Goal: Task Accomplishment & Management: Manage account settings

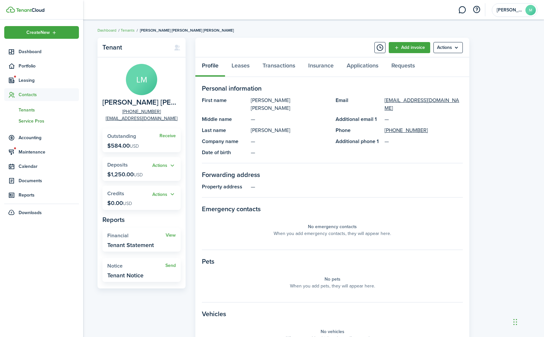
click at [31, 122] on span "Service Pros" at bounding box center [49, 121] width 60 height 7
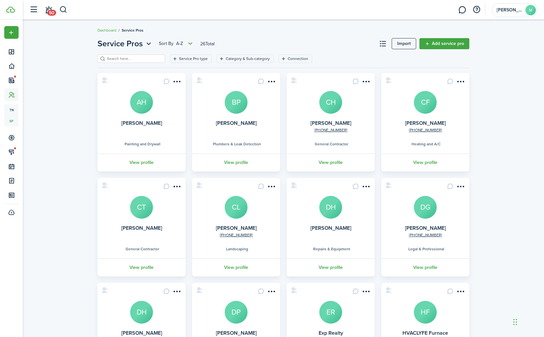
click at [329, 110] on avatar-text "CH" at bounding box center [330, 102] width 23 height 23
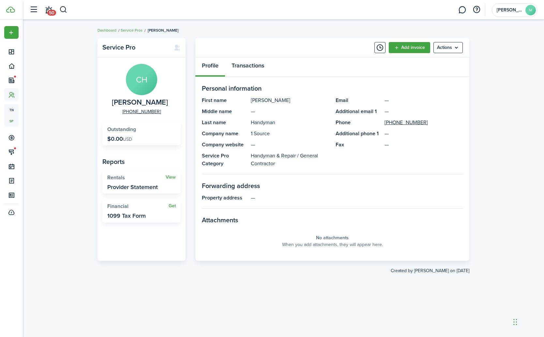
click at [249, 67] on link "Transactions" at bounding box center [248, 67] width 46 height 20
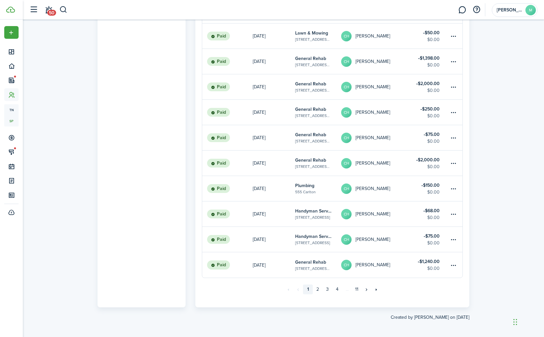
scroll to position [350, 0]
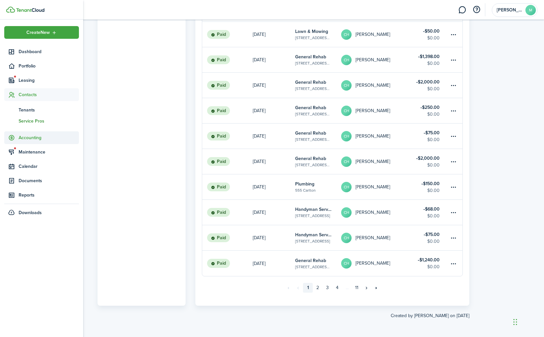
click at [28, 138] on span "Accounting" at bounding box center [49, 137] width 60 height 7
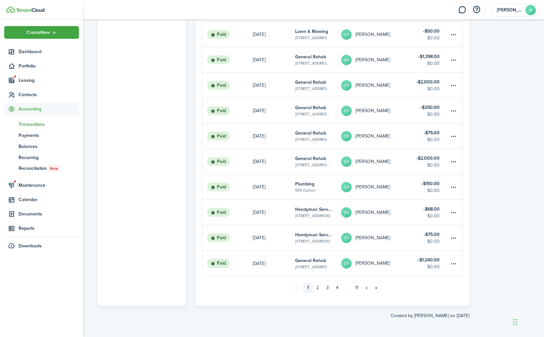
click at [32, 124] on span "Transactions" at bounding box center [49, 124] width 60 height 7
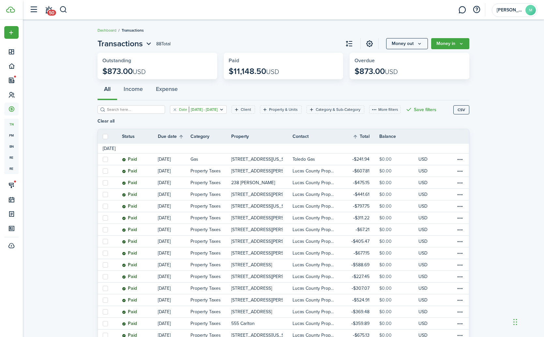
click at [224, 109] on icon "Open filter" at bounding box center [222, 109] width 6 height 5
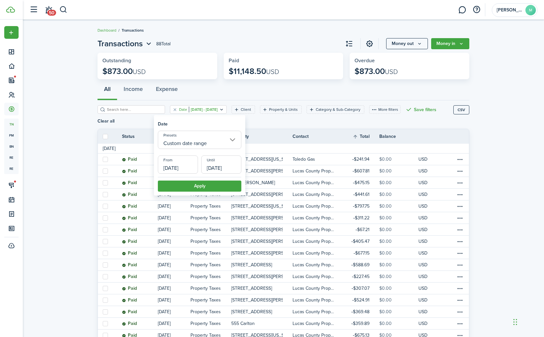
click at [214, 142] on input "Custom date range" at bounding box center [199, 140] width 83 height 18
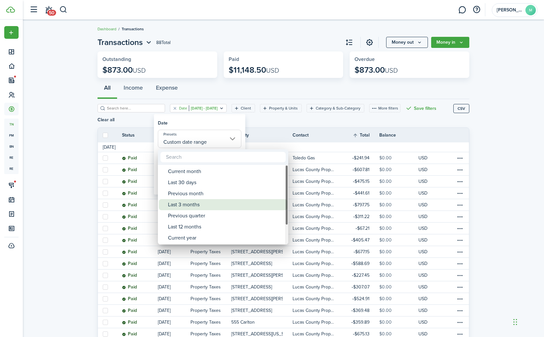
click at [194, 205] on div "Last 3 months" at bounding box center [225, 204] width 115 height 11
type input "Last 3 months"
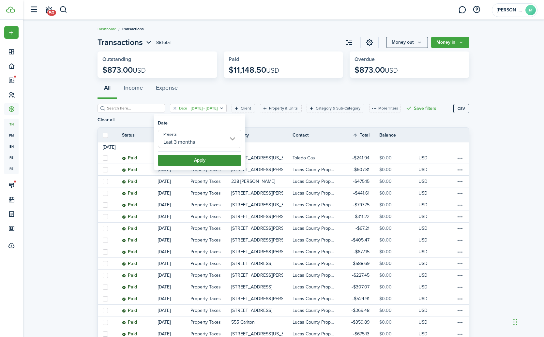
click at [207, 161] on button "Apply" at bounding box center [199, 160] width 83 height 11
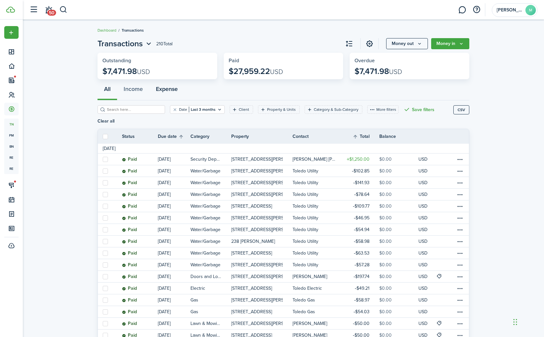
click at [166, 88] on button "Expense" at bounding box center [166, 91] width 35 height 20
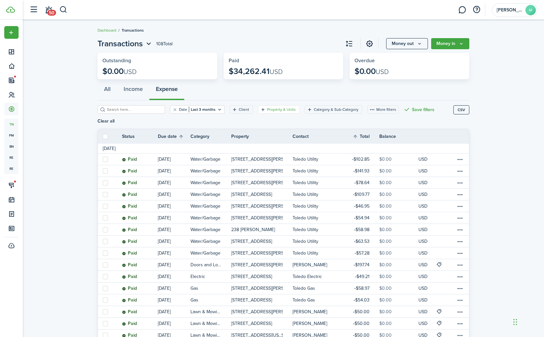
click at [269, 110] on filter-tag-label "Property & Units" at bounding box center [281, 110] width 29 height 6
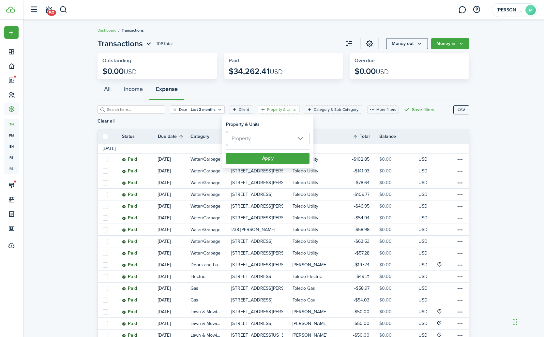
click at [269, 138] on span "Property" at bounding box center [267, 138] width 83 height 14
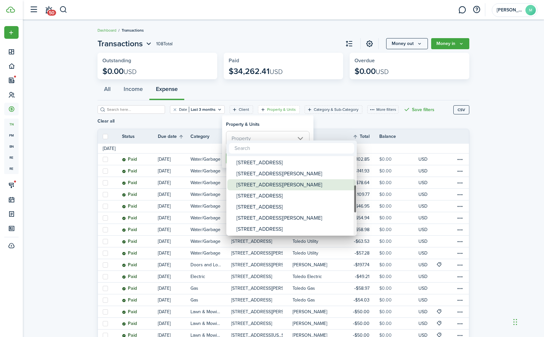
click at [263, 184] on div "[STREET_ADDRESS][PERSON_NAME]" at bounding box center [293, 184] width 115 height 11
type input "[STREET_ADDRESS][PERSON_NAME]"
click at [292, 124] on div at bounding box center [272, 168] width 648 height 441
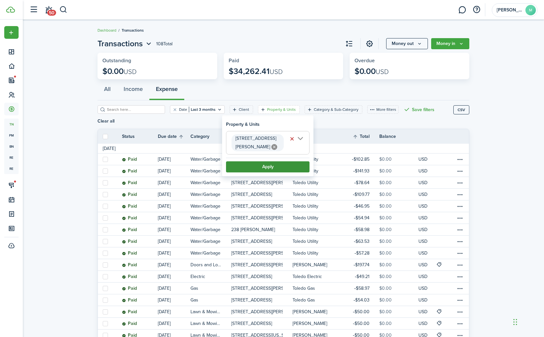
click at [271, 167] on button "Apply" at bounding box center [267, 166] width 83 height 11
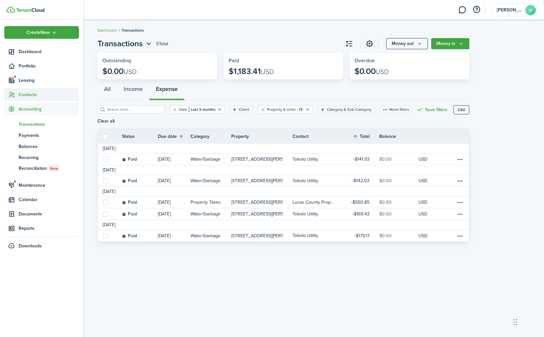
click at [29, 97] on span "Contacts" at bounding box center [49, 94] width 60 height 7
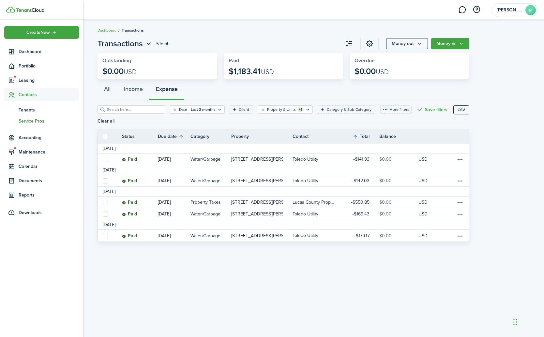
click at [33, 121] on span "Service Pros" at bounding box center [49, 121] width 60 height 7
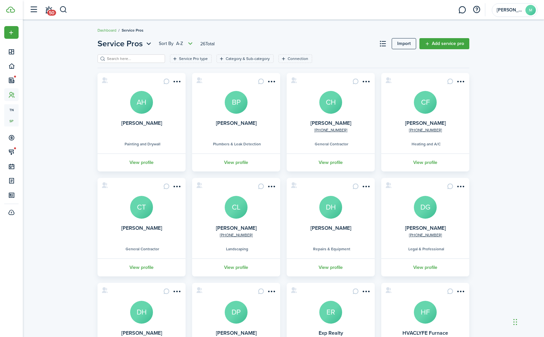
click at [329, 113] on card "[PHONE_NUMBER] [PERSON_NAME] CH General Contractor View profile" at bounding box center [330, 122] width 88 height 98
click at [330, 127] on link "[PHONE_NUMBER]" at bounding box center [330, 130] width 33 height 6
click at [332, 104] on avatar-text "CH" at bounding box center [330, 102] width 23 height 23
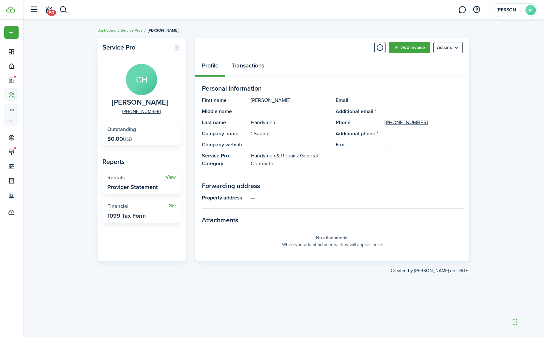
click at [256, 70] on link "Transactions" at bounding box center [248, 67] width 46 height 20
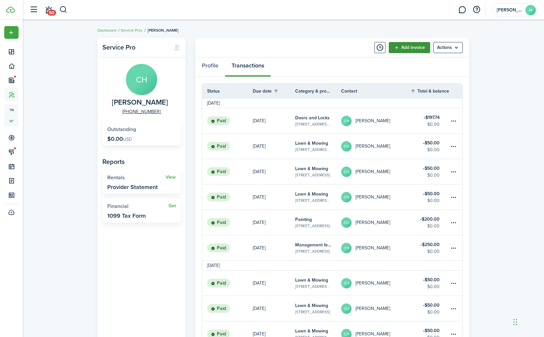
click at [413, 48] on link "Add invoice" at bounding box center [408, 47] width 41 height 11
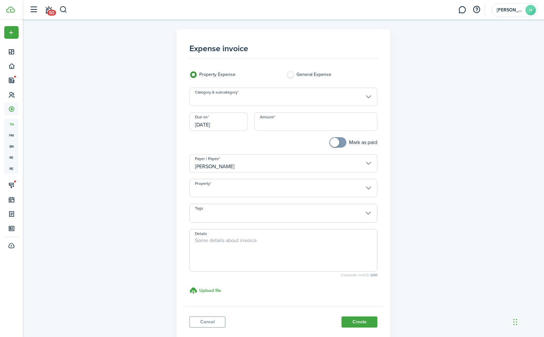
click at [297, 99] on input "Category & subcategory" at bounding box center [283, 97] width 188 height 18
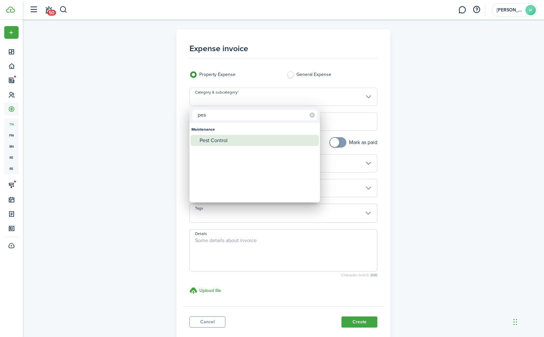
type input "pes"
click at [221, 141] on div "Pest Control" at bounding box center [256, 140] width 115 height 11
type input "Maintenance / Pest Control"
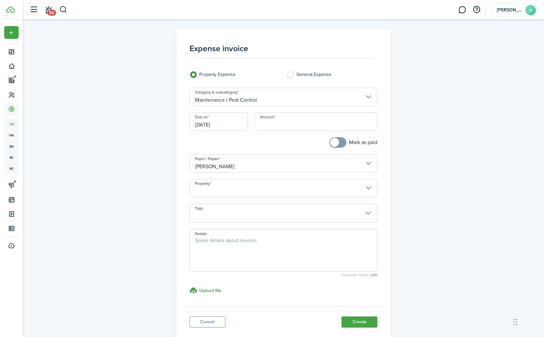
click at [274, 125] on input "Amount" at bounding box center [315, 121] width 123 height 18
type input "$200.00"
checkbox input "true"
click at [335, 141] on span at bounding box center [334, 142] width 9 height 9
click at [246, 190] on input "Property" at bounding box center [283, 188] width 188 height 18
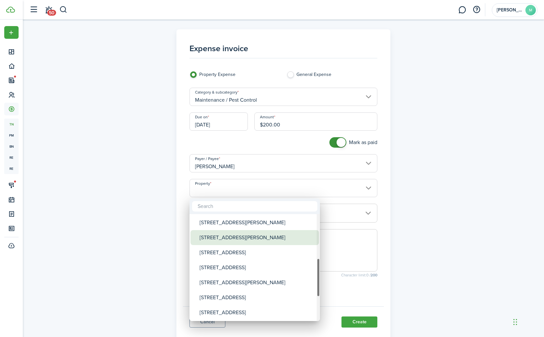
click at [233, 238] on div "[STREET_ADDRESS][PERSON_NAME]" at bounding box center [256, 237] width 115 height 15
type input "[STREET_ADDRESS][PERSON_NAME]"
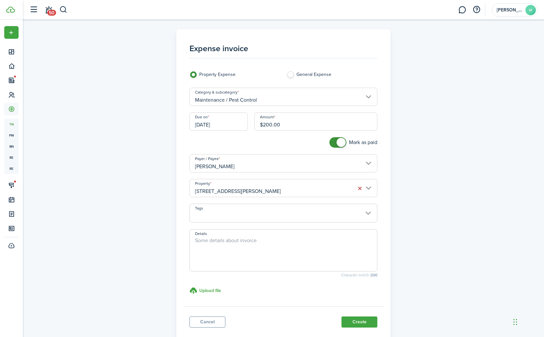
click at [233, 214] on span at bounding box center [283, 216] width 187 height 11
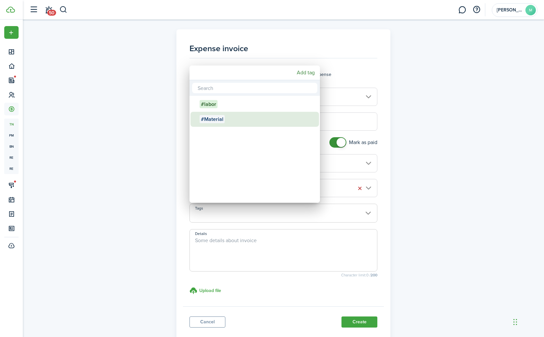
click at [213, 118] on span "#Material" at bounding box center [211, 119] width 25 height 8
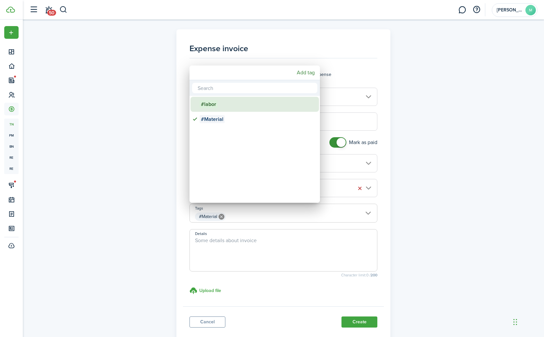
click at [211, 104] on span "#labor" at bounding box center [208, 104] width 18 height 8
type input "#Material, #labor"
click at [267, 242] on div at bounding box center [272, 168] width 648 height 441
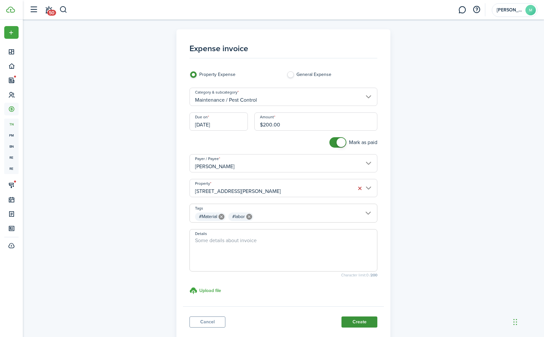
click at [357, 323] on button "Create" at bounding box center [359, 321] width 36 height 11
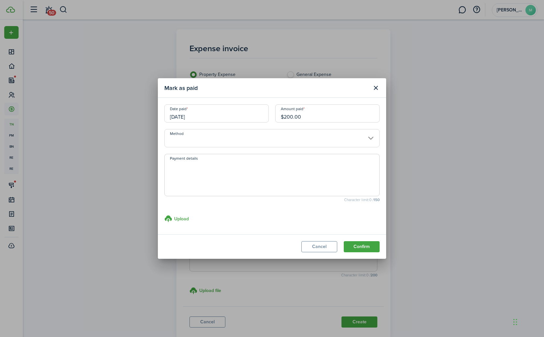
click at [301, 137] on input "Method" at bounding box center [271, 138] width 215 height 18
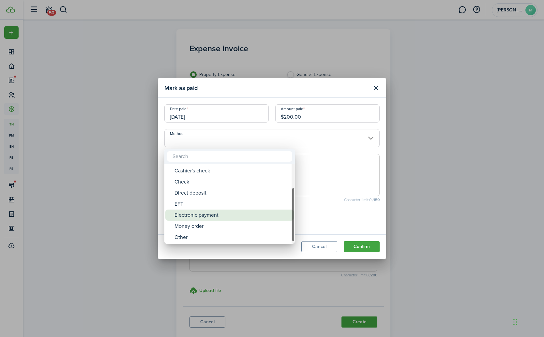
click at [256, 216] on div "Electronic payment" at bounding box center [231, 215] width 115 height 11
type input "Electronic payment"
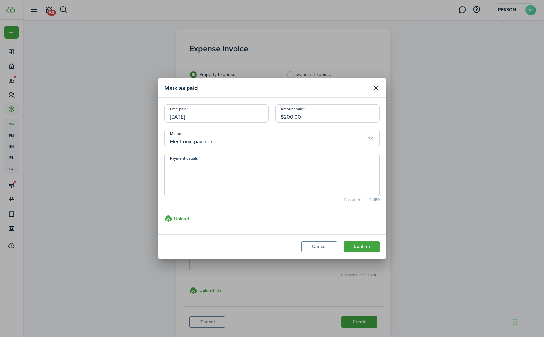
click at [248, 185] on textarea "Payment details" at bounding box center [272, 176] width 214 height 31
type textarea "CashApp"
click at [365, 246] on button "Confirm" at bounding box center [361, 246] width 36 height 11
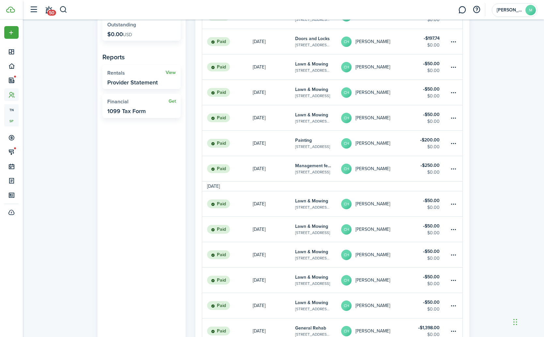
scroll to position [105, 0]
click at [453, 168] on table-menu-btn-icon at bounding box center [453, 169] width 8 height 8
click at [421, 202] on link "Clone" at bounding box center [428, 203] width 57 height 11
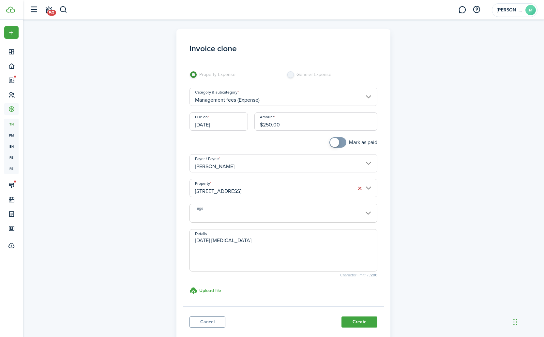
click at [218, 124] on input "[DATE]" at bounding box center [218, 121] width 58 height 18
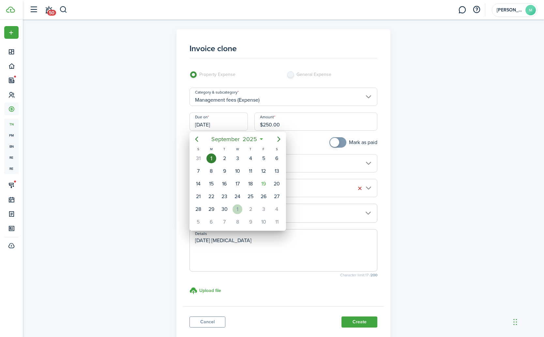
click at [236, 205] on div "1" at bounding box center [237, 209] width 10 height 10
type input "[DATE]"
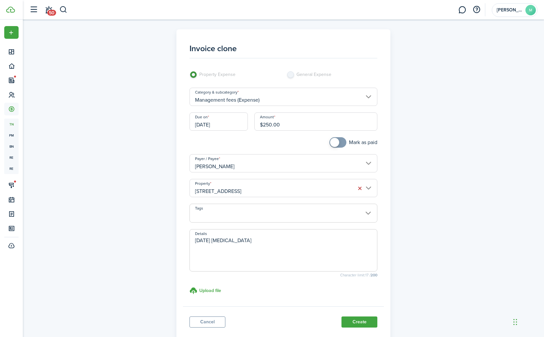
checkbox input "true"
click at [335, 141] on span at bounding box center [334, 142] width 9 height 9
click at [294, 189] on input "[STREET_ADDRESS]" at bounding box center [283, 188] width 188 height 18
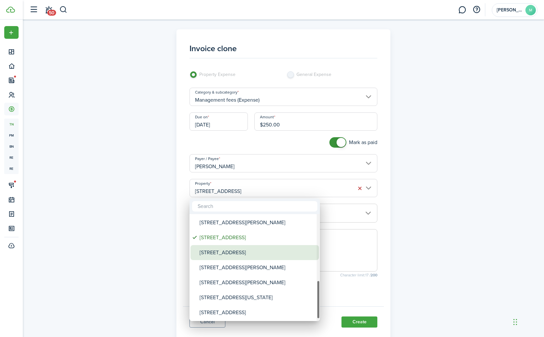
click at [249, 254] on div "[STREET_ADDRESS]" at bounding box center [256, 252] width 115 height 15
type input "[STREET_ADDRESS]"
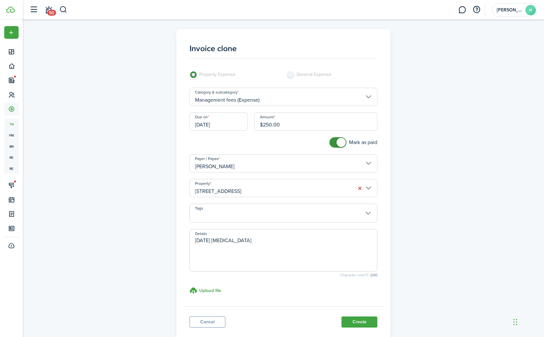
click at [198, 240] on textarea "[DATE] [MEDICAL_DATA]" at bounding box center [283, 252] width 187 height 31
type textarea "[DATE] [MEDICAL_DATA]"
click at [362, 322] on button "Create" at bounding box center [359, 321] width 36 height 11
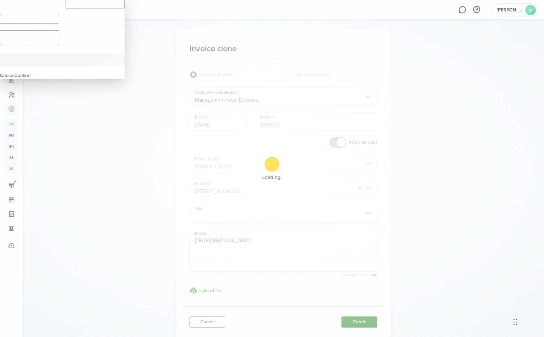
type input "$250.00"
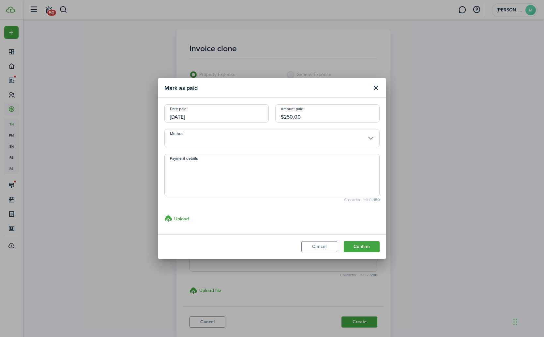
click at [331, 145] on input "Method" at bounding box center [271, 138] width 215 height 18
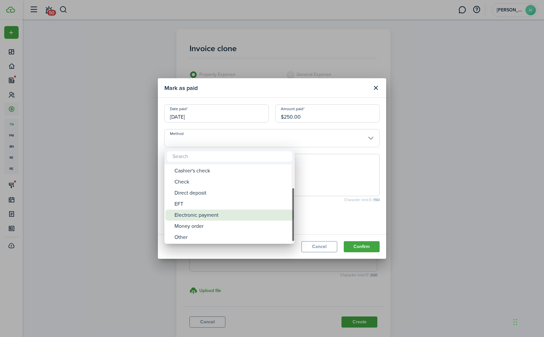
click at [258, 215] on div "Electronic payment" at bounding box center [231, 215] width 115 height 11
type input "Electronic payment"
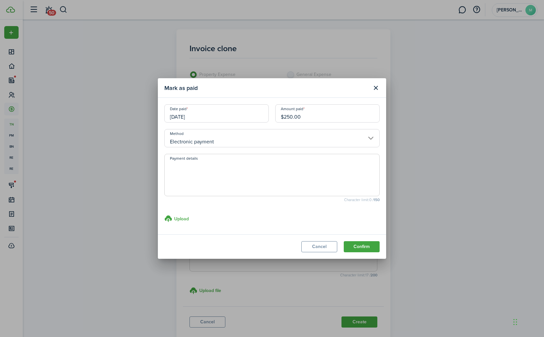
click at [255, 176] on textarea "Payment details" at bounding box center [272, 176] width 214 height 31
type textarea "CAshApp"
click at [367, 248] on button "Confirm" at bounding box center [361, 246] width 36 height 11
